Goal: Information Seeking & Learning: Compare options

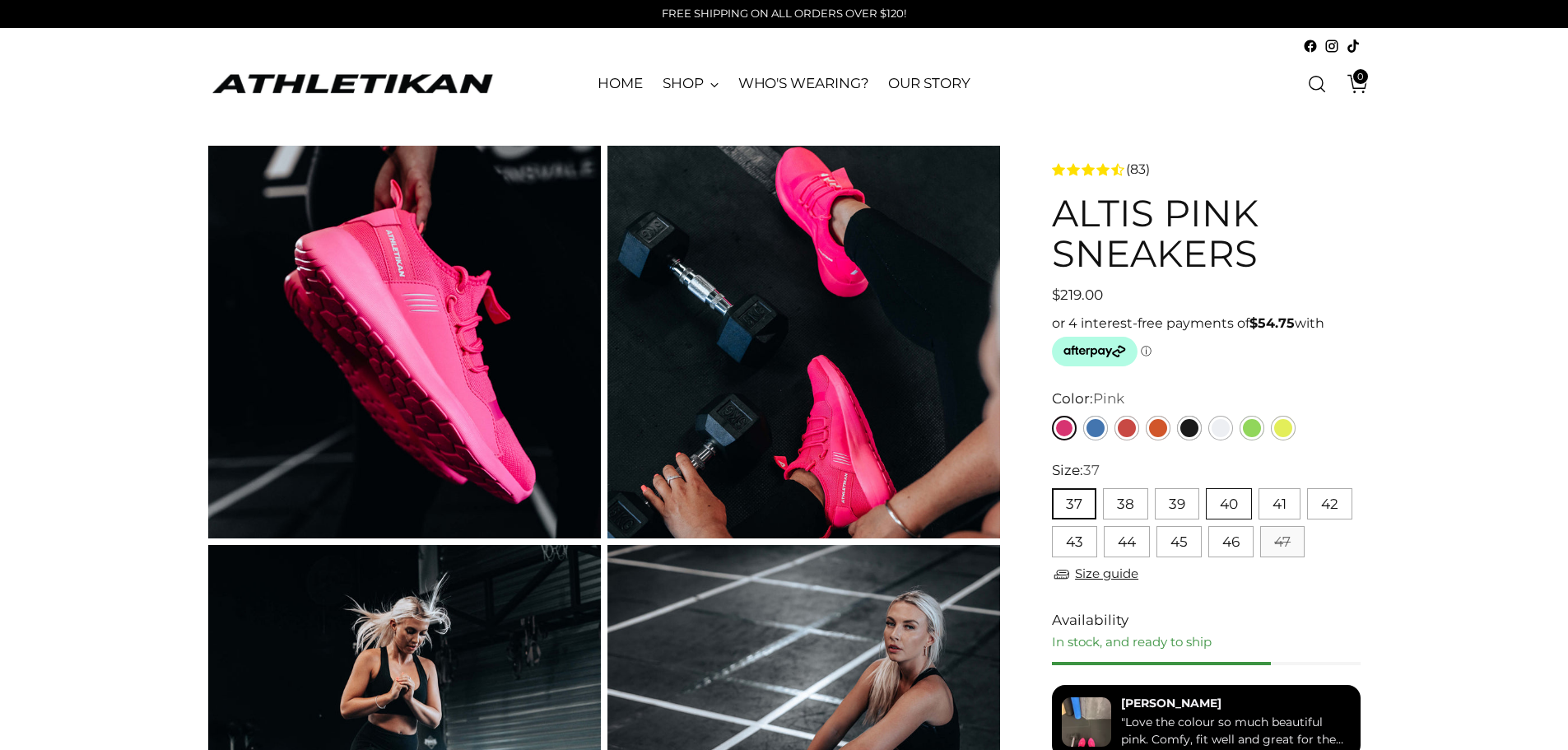
click at [1217, 508] on button "40" at bounding box center [1229, 504] width 46 height 32
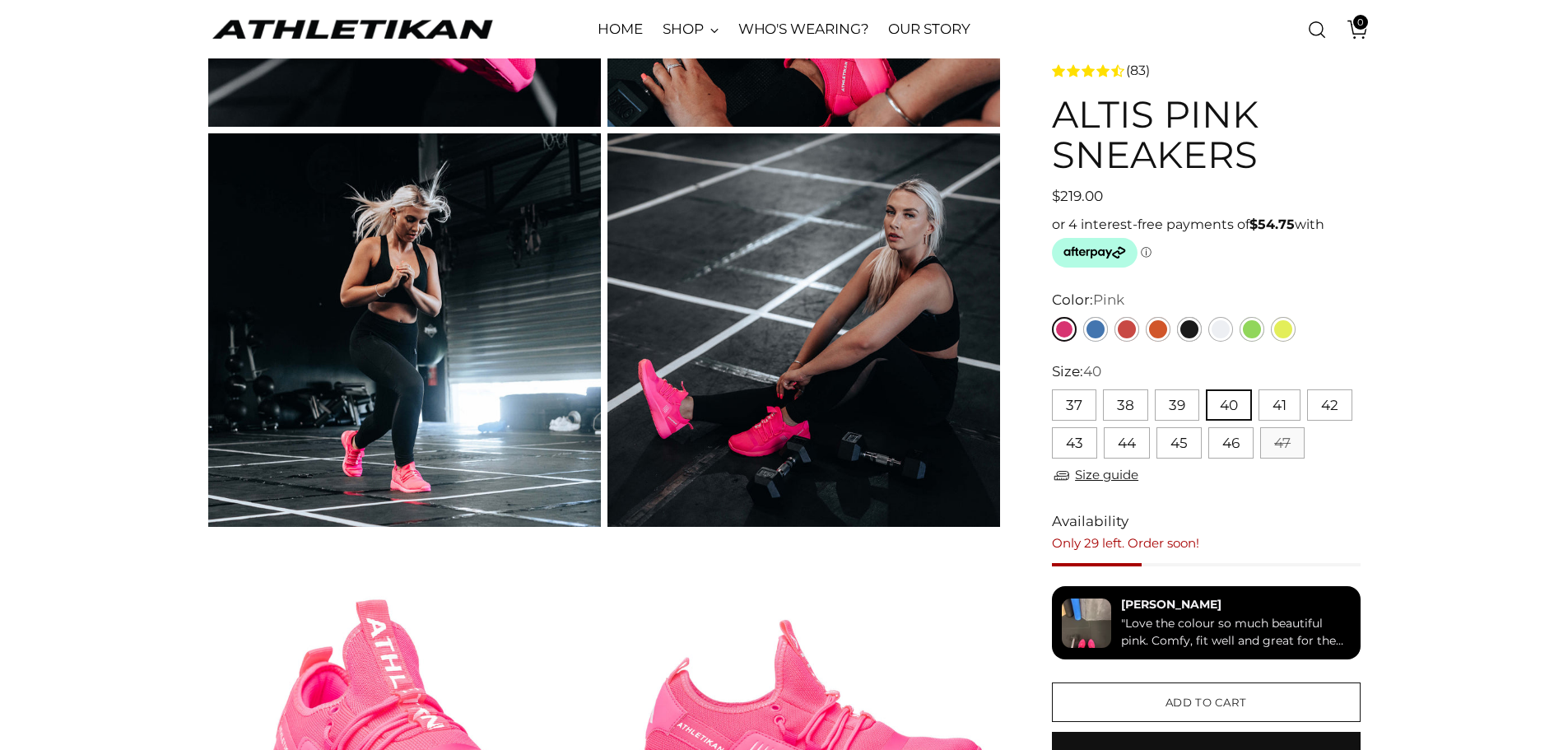
scroll to position [247, 0]
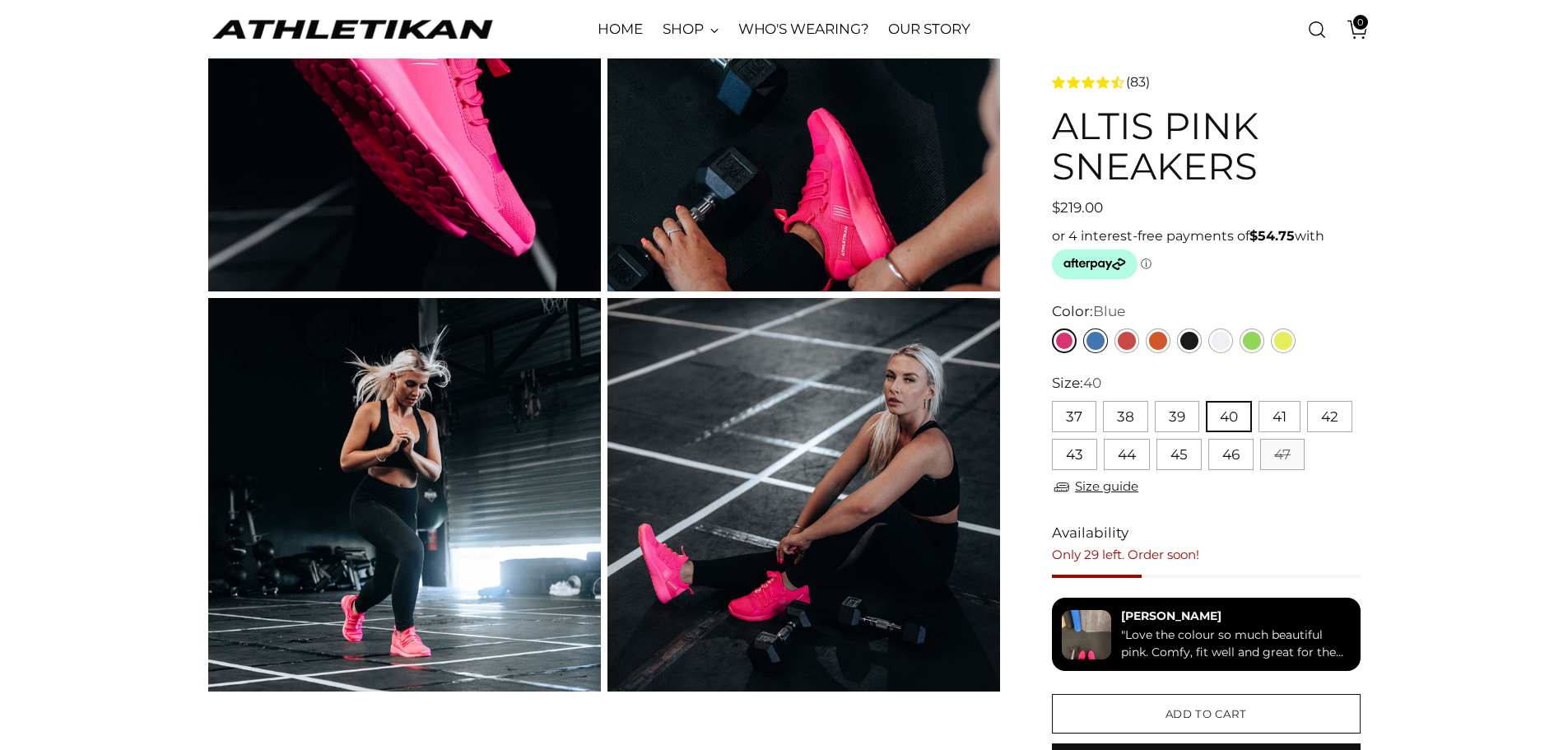
click at [1095, 338] on link "Blue" at bounding box center [1096, 341] width 25 height 25
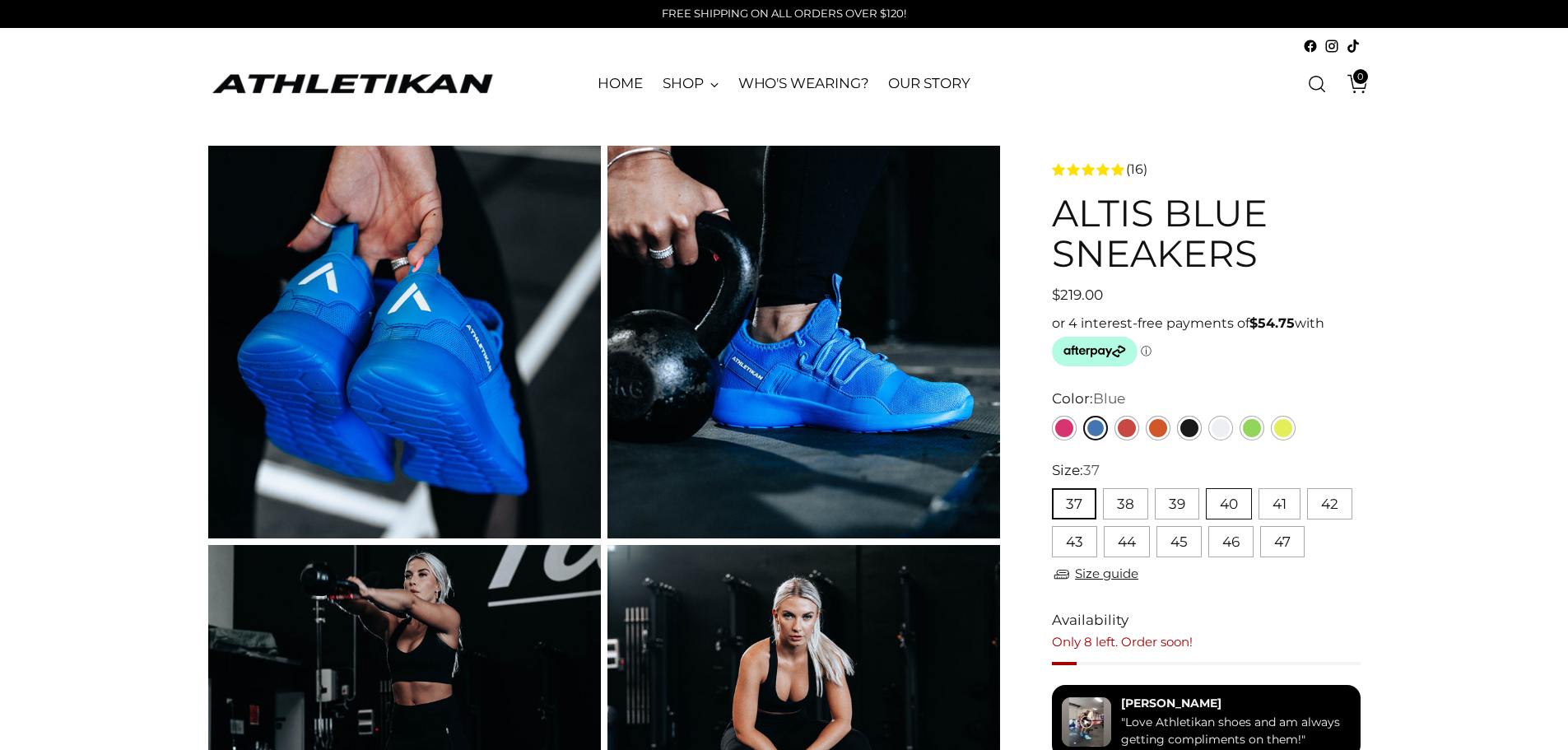
click at [1236, 503] on button "40" at bounding box center [1229, 504] width 46 height 32
click at [1124, 425] on link "Red" at bounding box center [1127, 428] width 25 height 25
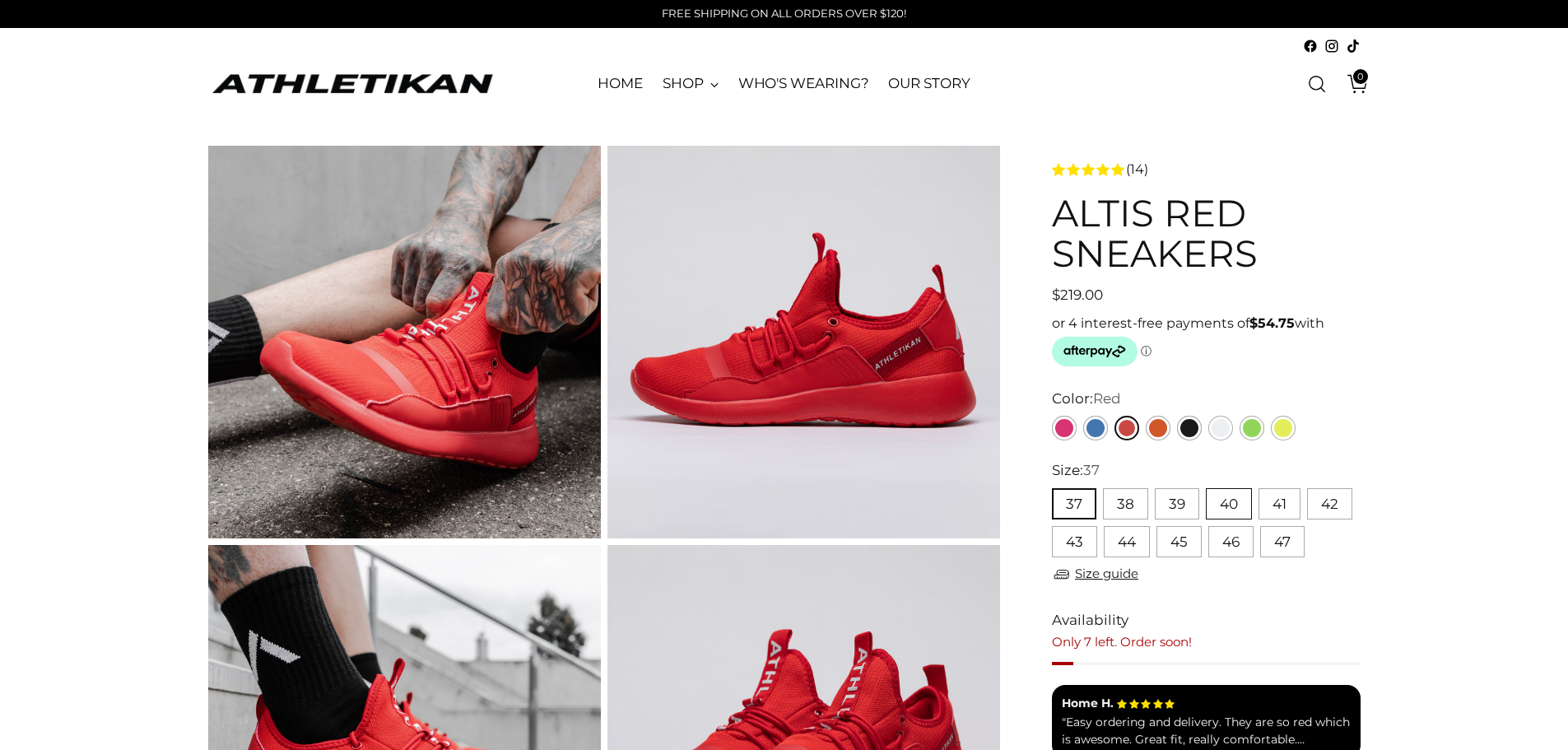
click at [1227, 503] on button "40" at bounding box center [1229, 504] width 46 height 32
click at [1164, 430] on link "Orange" at bounding box center [1158, 428] width 25 height 25
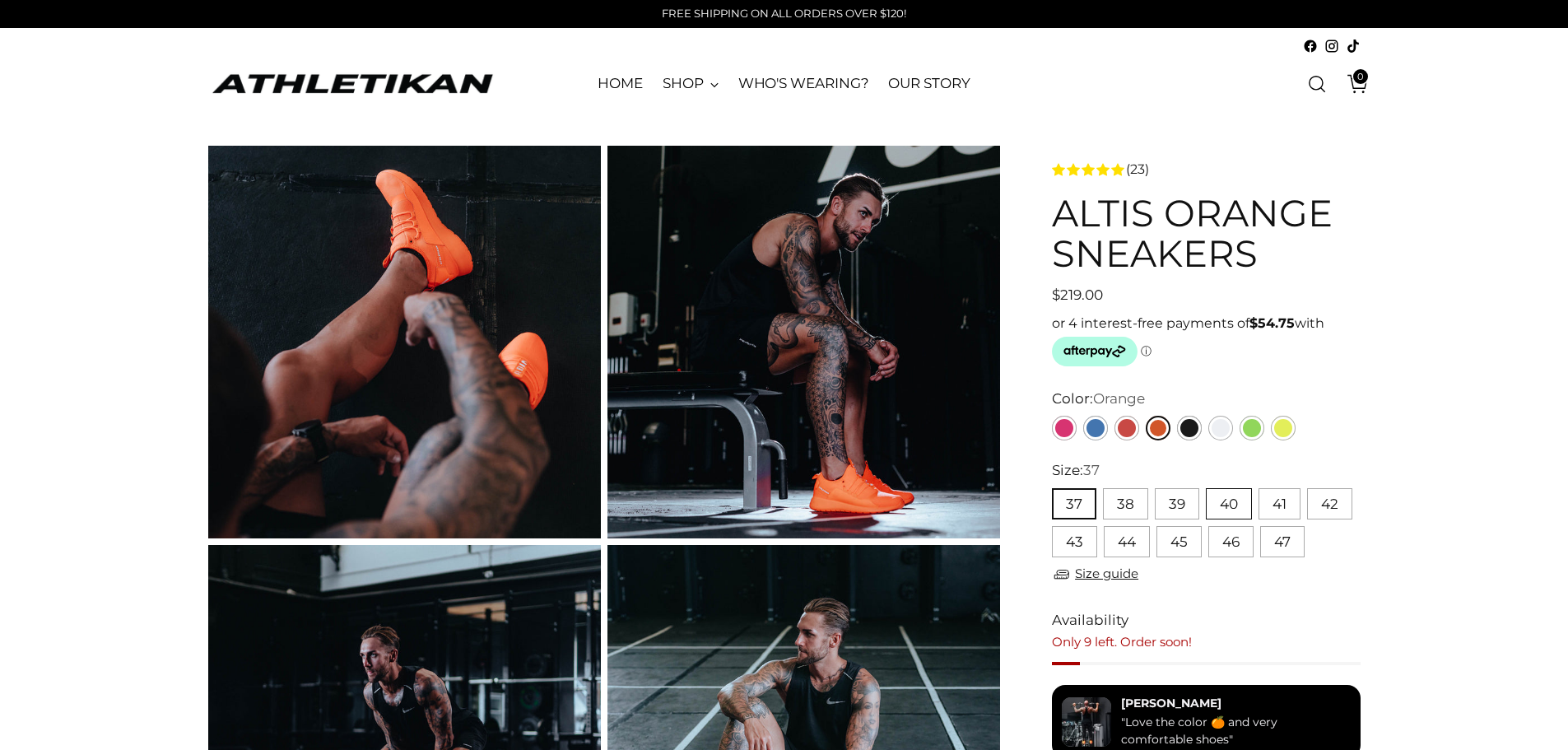
click at [1245, 501] on button "40" at bounding box center [1229, 504] width 46 height 32
click at [1287, 422] on link "Yellow" at bounding box center [1283, 428] width 25 height 25
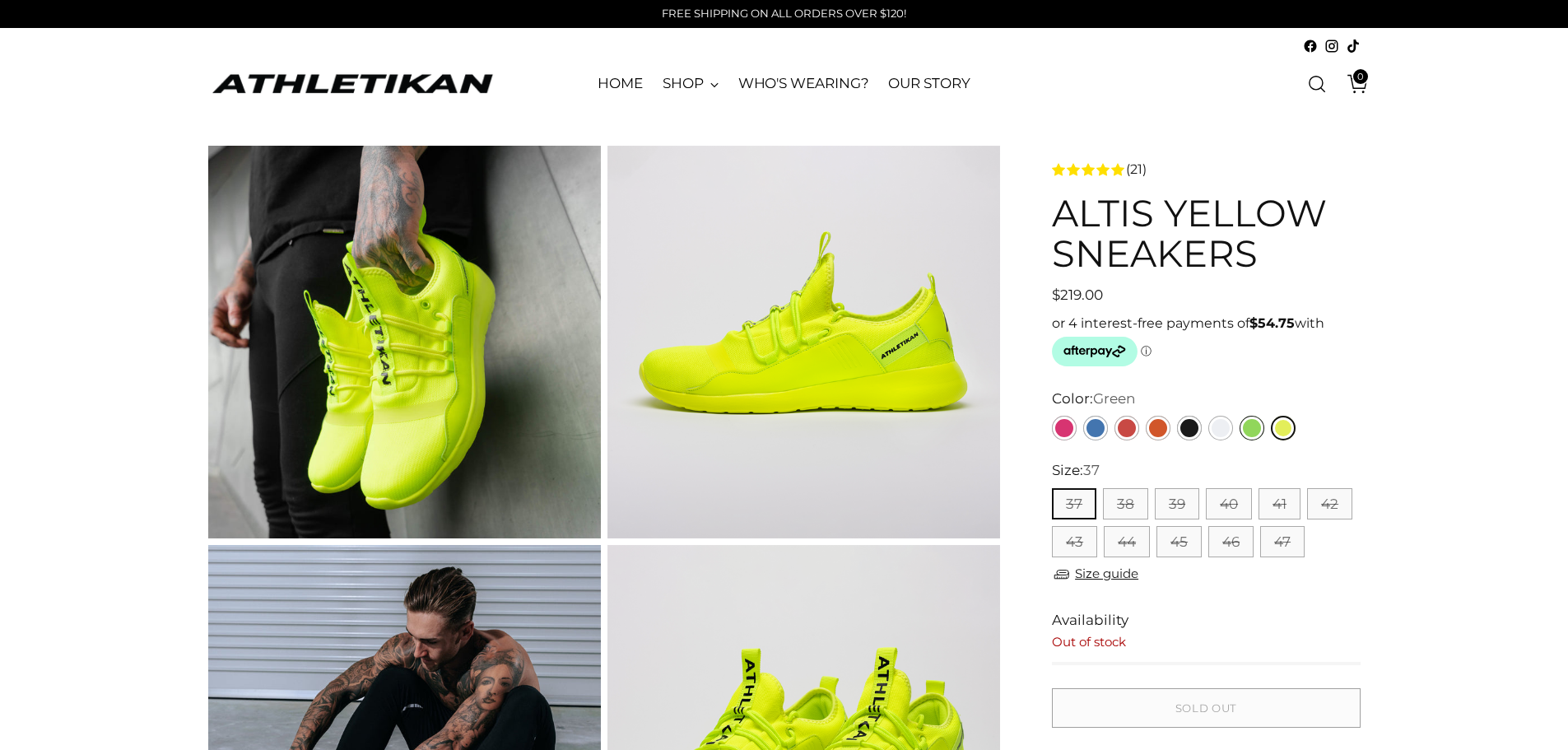
click at [1253, 431] on link "Green" at bounding box center [1252, 428] width 25 height 25
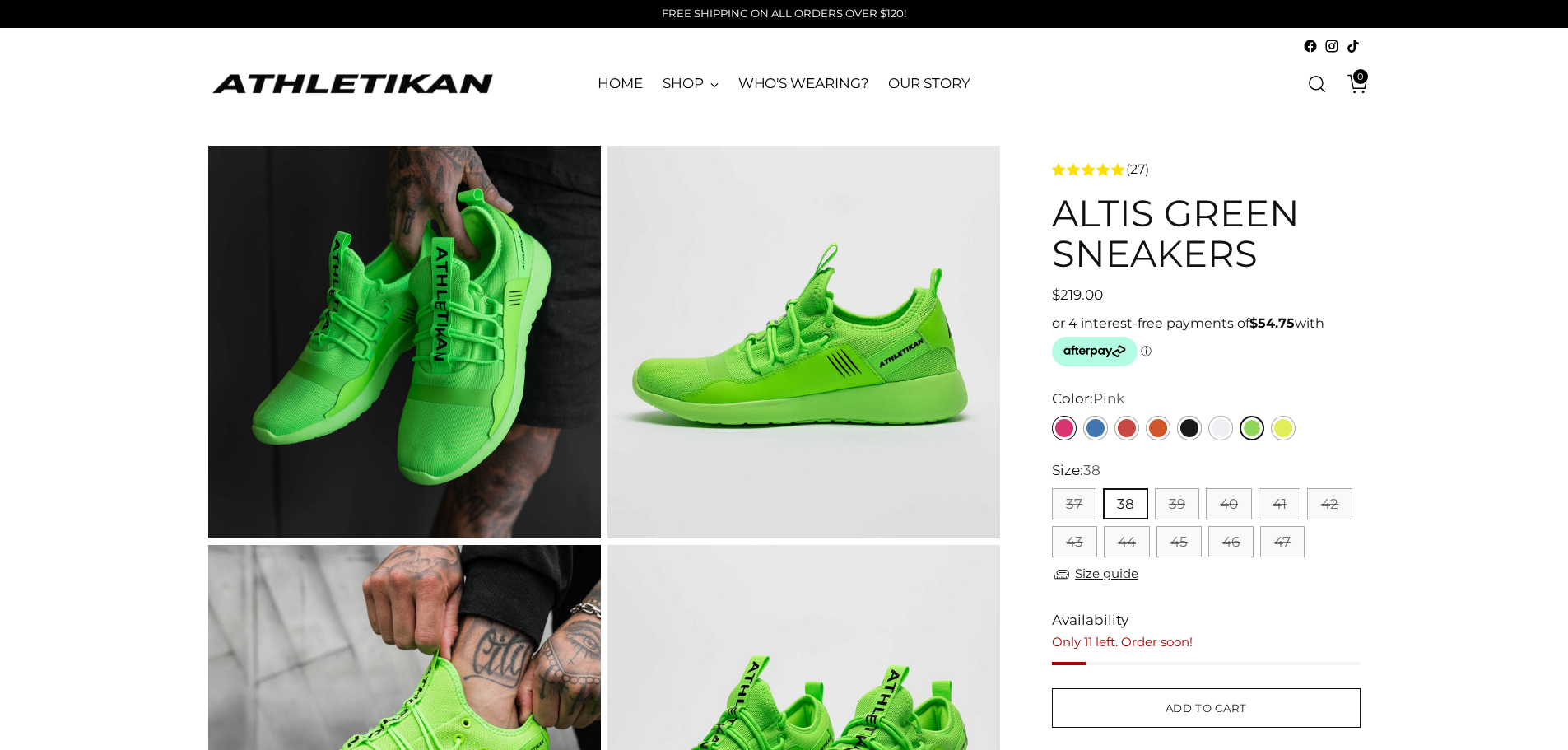
click at [1067, 425] on link "Pink" at bounding box center [1064, 428] width 25 height 25
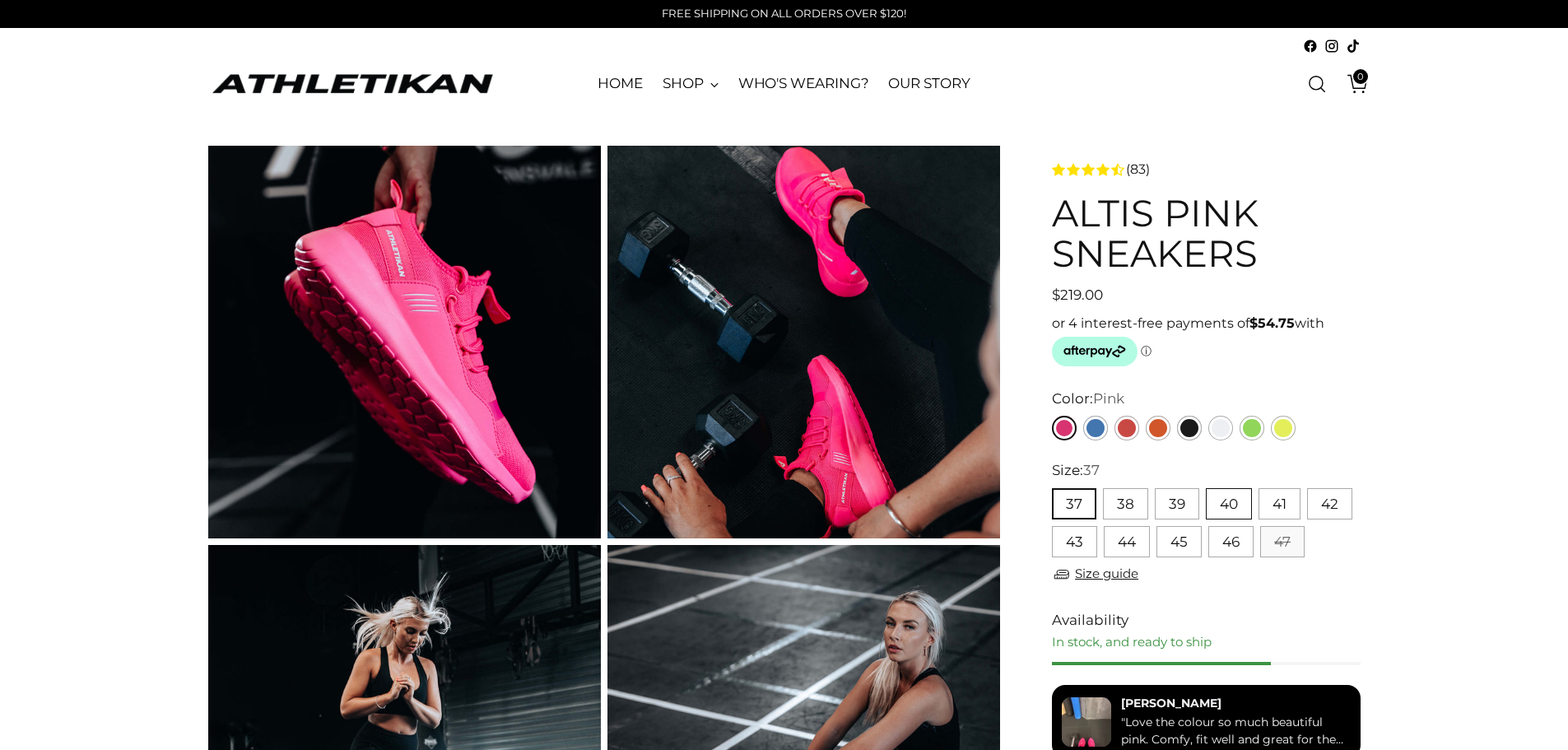
click at [1227, 506] on button "40" at bounding box center [1229, 504] width 46 height 32
